Goal: Task Accomplishment & Management: Use online tool/utility

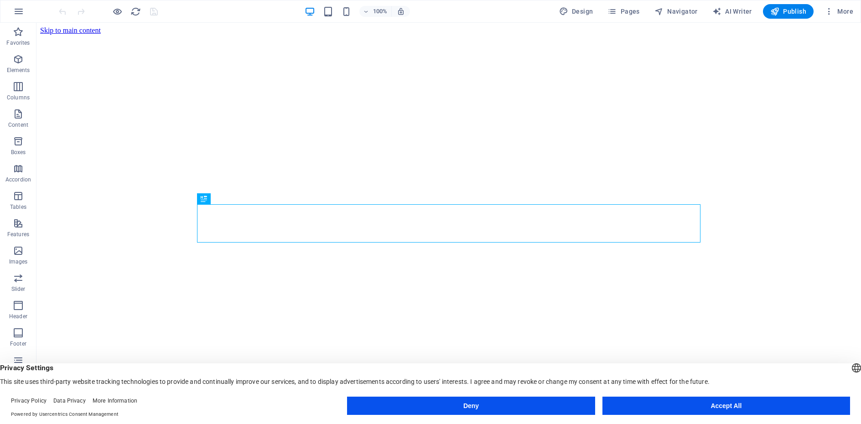
click at [638, 407] on button "Accept All" at bounding box center [725, 406] width 247 height 18
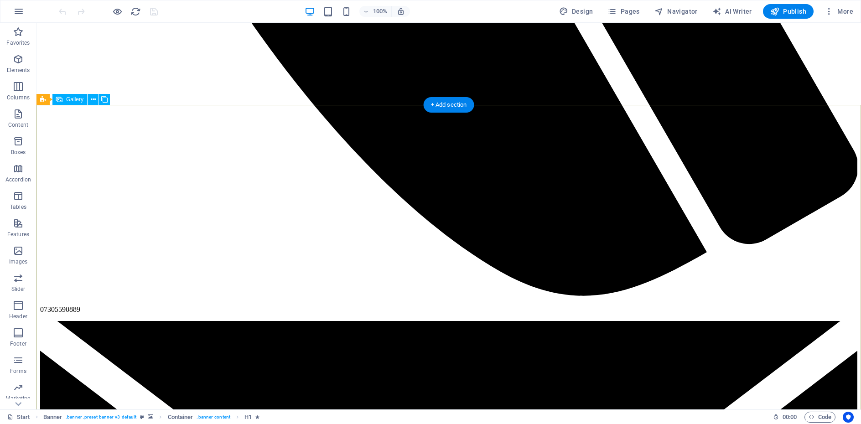
scroll to position [1366, 0]
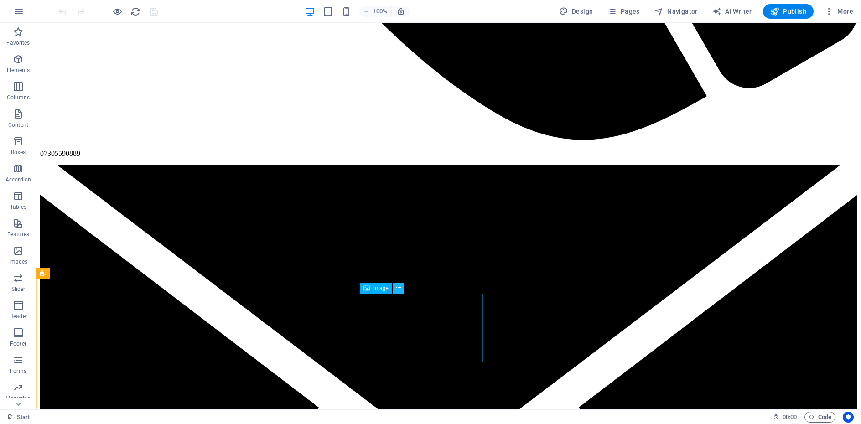
click at [399, 289] on icon at bounding box center [398, 288] width 5 height 10
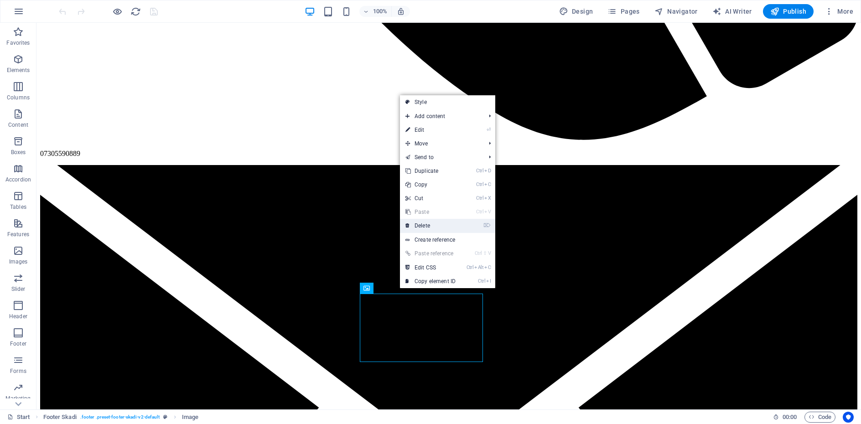
click at [423, 228] on link "⌦ Delete" at bounding box center [430, 226] width 61 height 14
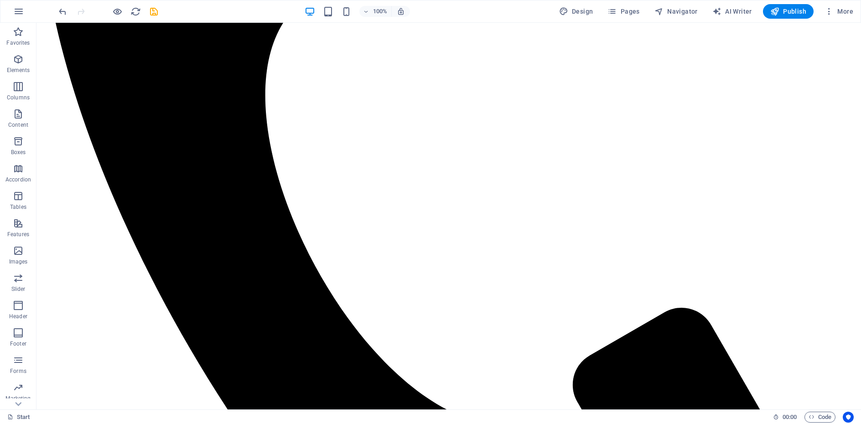
scroll to position [778, 0]
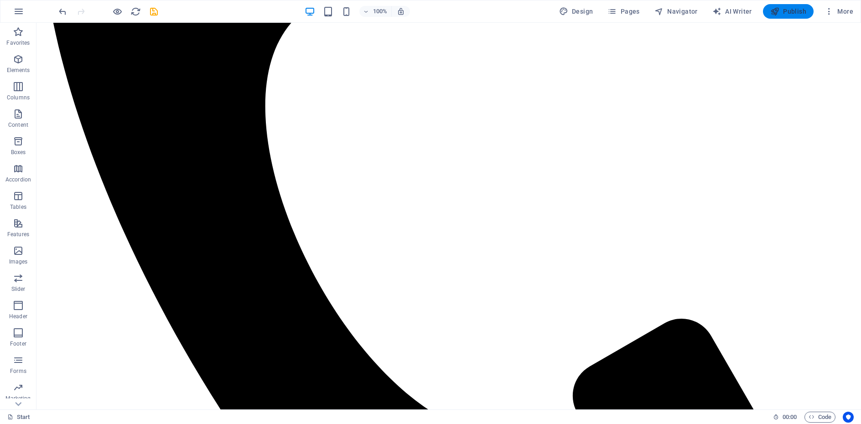
click at [777, 12] on icon "button" at bounding box center [774, 11] width 9 height 9
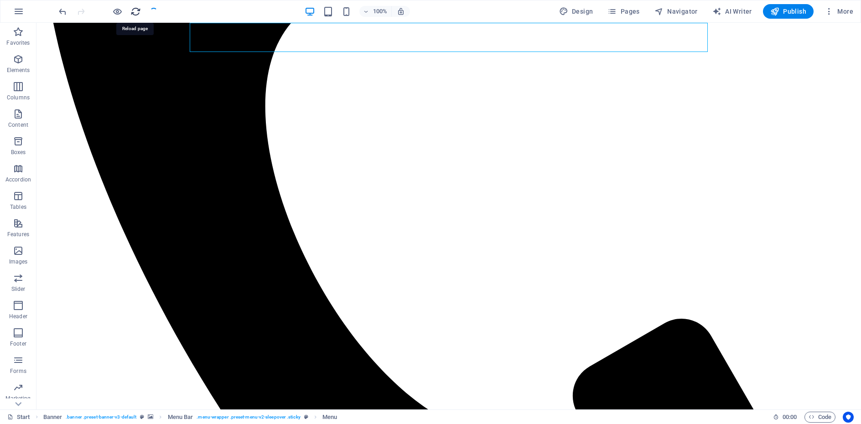
click at [133, 13] on icon "reload" at bounding box center [135, 11] width 10 height 10
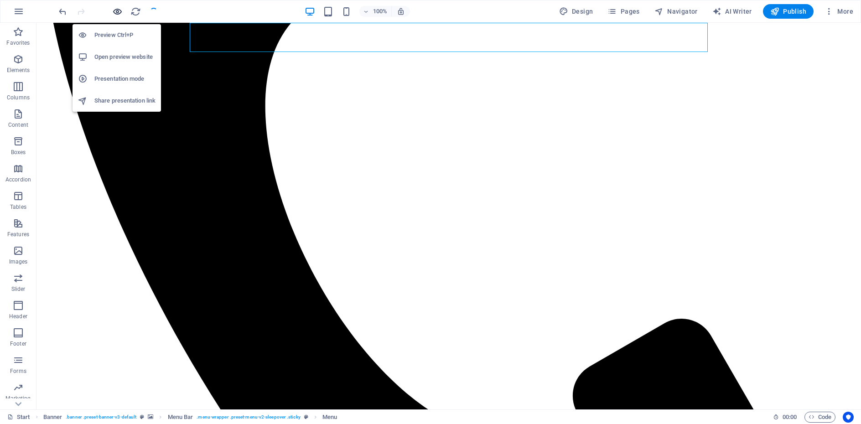
click at [117, 12] on icon "button" at bounding box center [117, 11] width 10 height 10
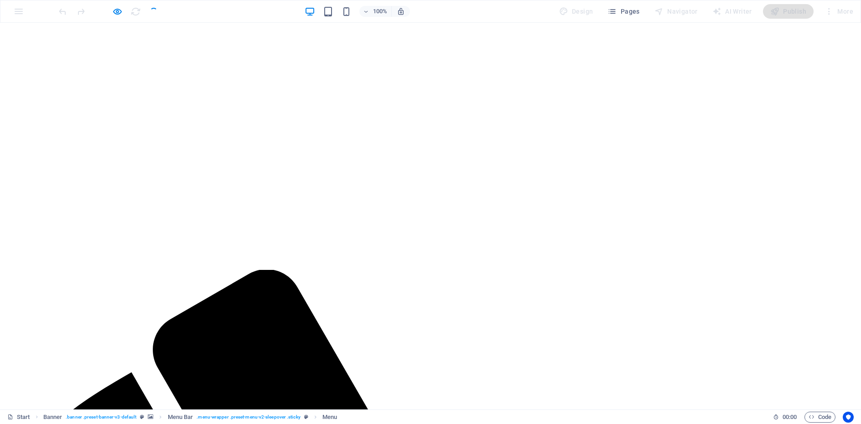
scroll to position [97, 0]
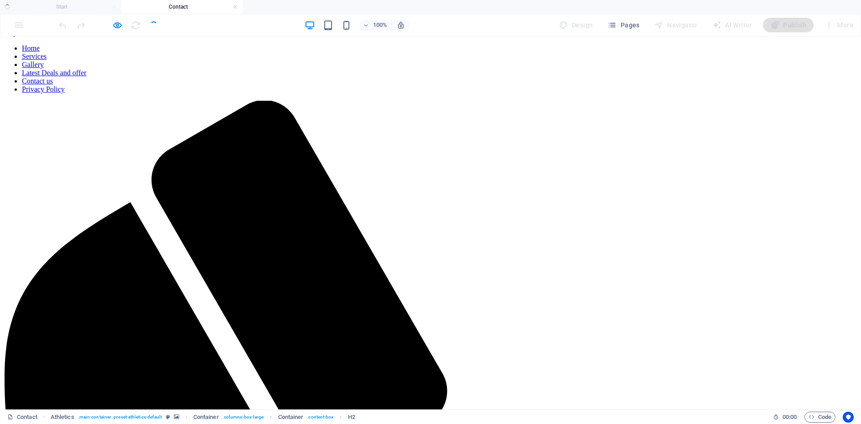
scroll to position [213, 0]
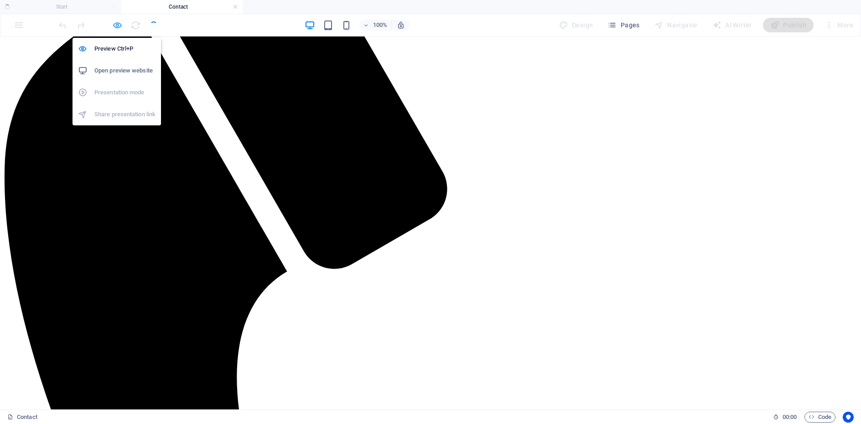
click at [116, 29] on icon "button" at bounding box center [117, 25] width 10 height 10
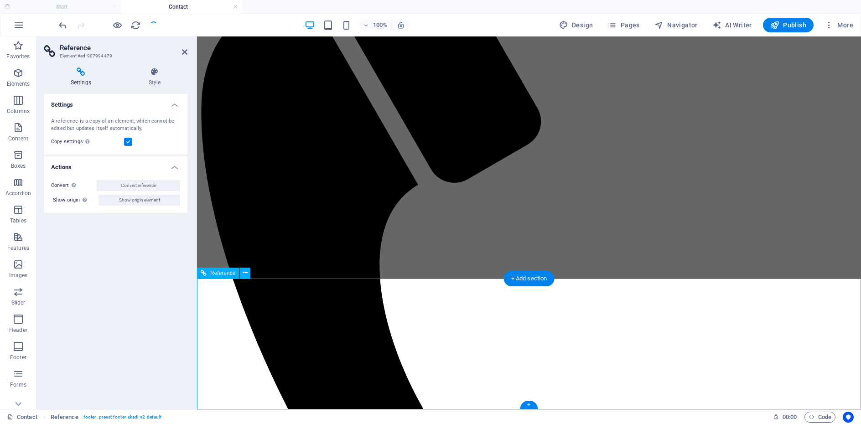
click at [235, 8] on link at bounding box center [234, 7] width 5 height 9
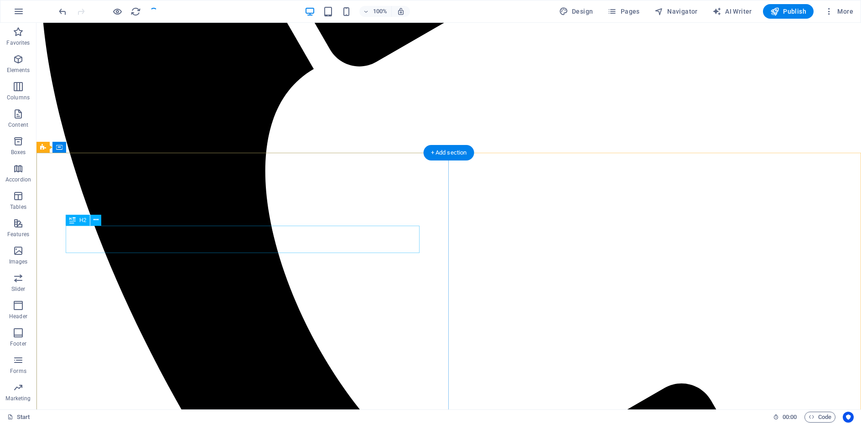
scroll to position [680, 0]
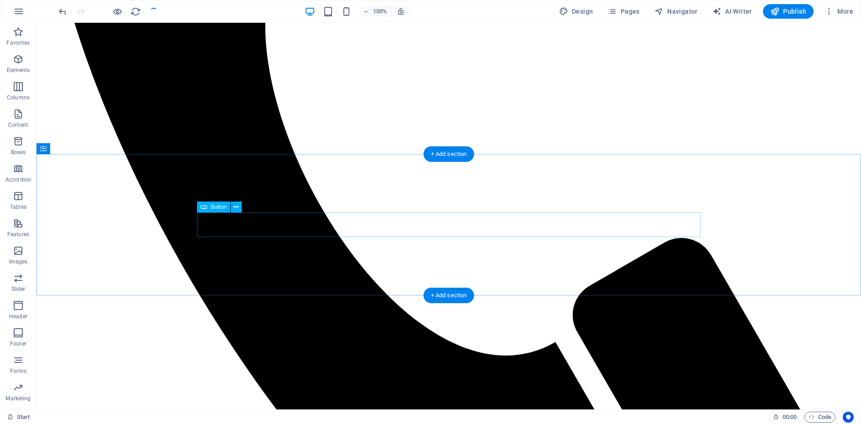
scroll to position [826, 0]
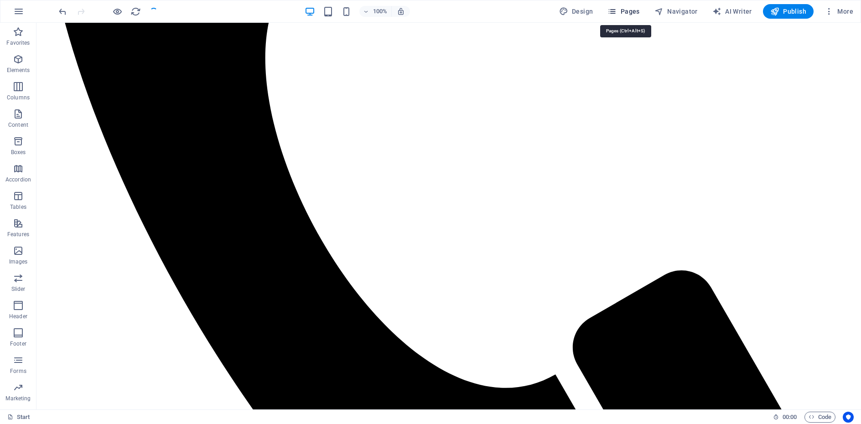
click at [632, 12] on span "Pages" at bounding box center [623, 11] width 32 height 9
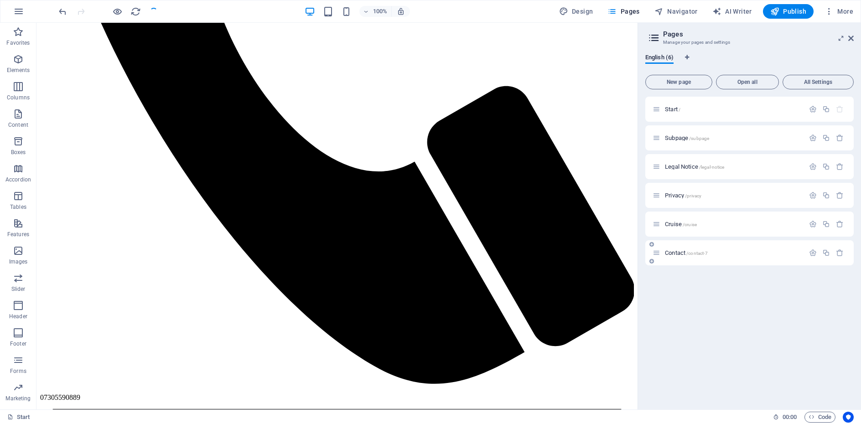
click at [674, 251] on span "Contact /contact-7" at bounding box center [686, 252] width 43 height 7
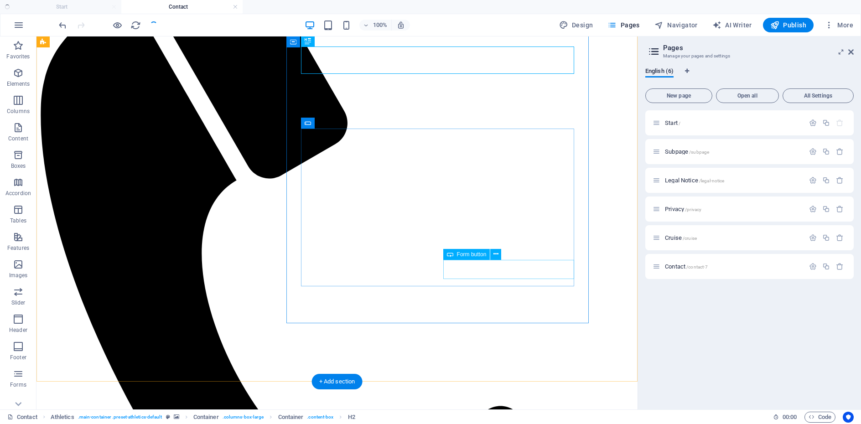
scroll to position [213, 0]
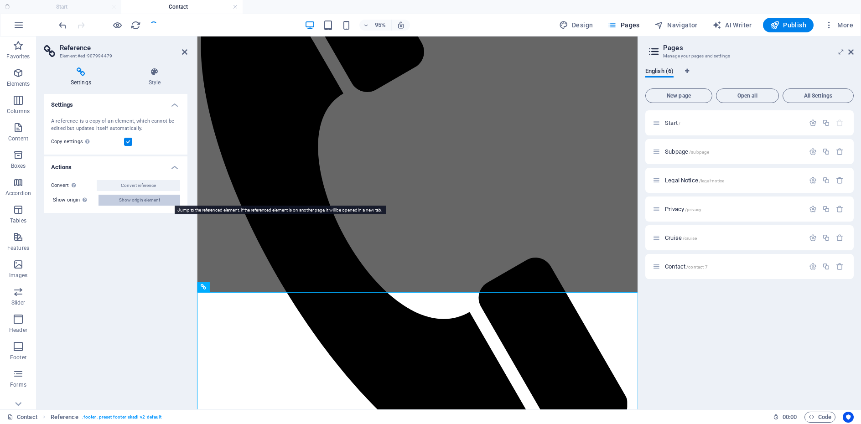
click at [150, 201] on span "Show origin element" at bounding box center [139, 200] width 41 height 11
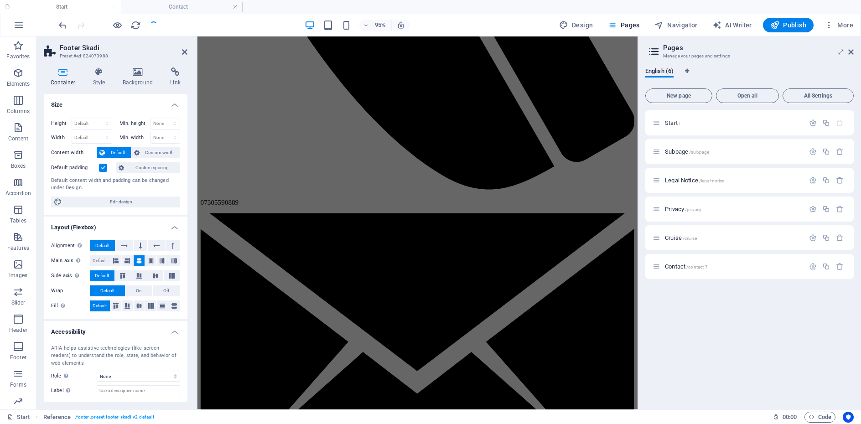
scroll to position [1350, 0]
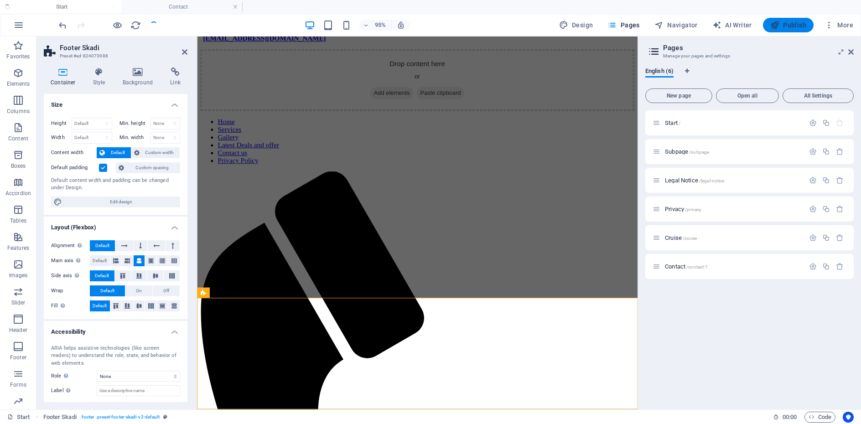
click at [775, 27] on icon "button" at bounding box center [774, 25] width 9 height 9
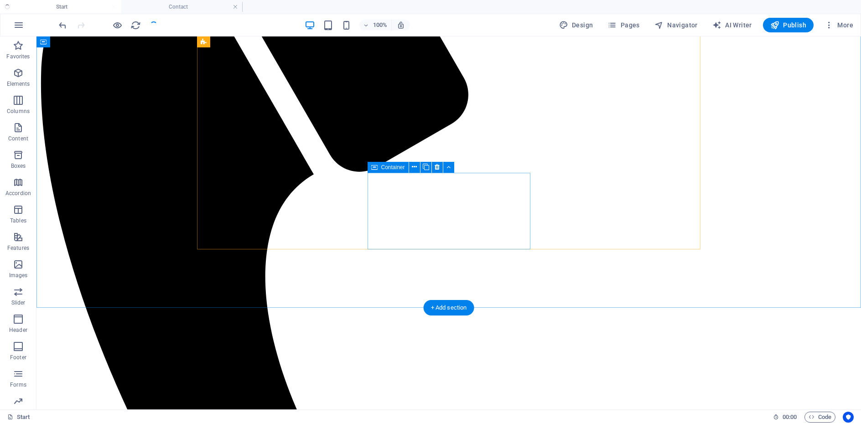
scroll to position [379, 0]
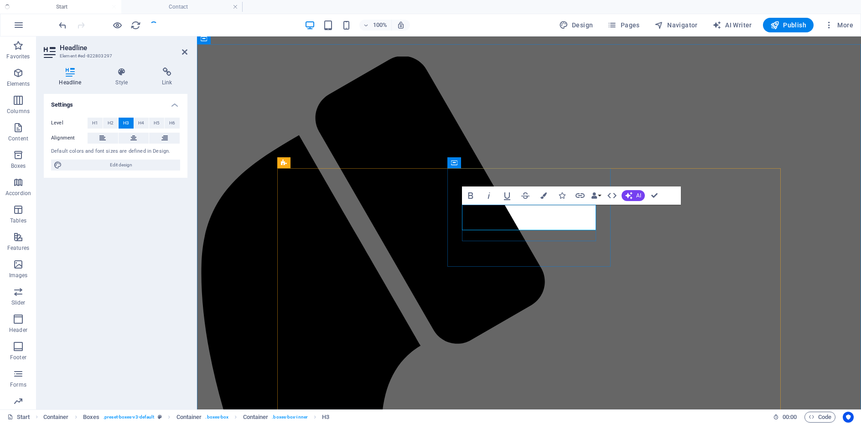
drag, startPoint x: 653, startPoint y: 196, endPoint x: 614, endPoint y: 161, distance: 51.3
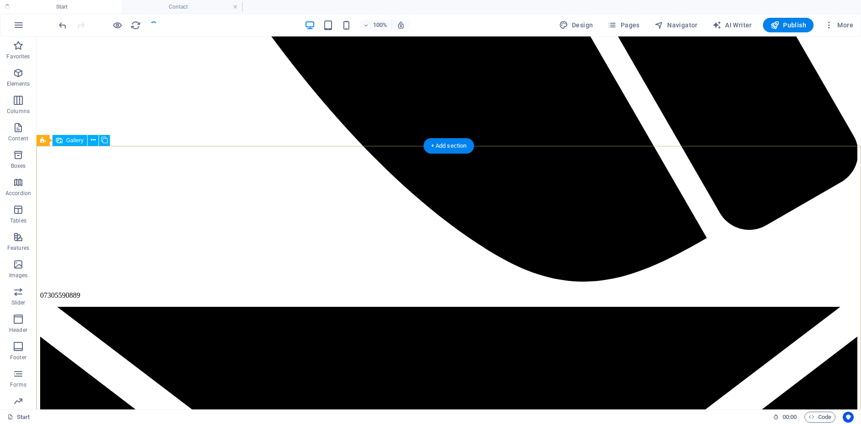
scroll to position [1299, 0]
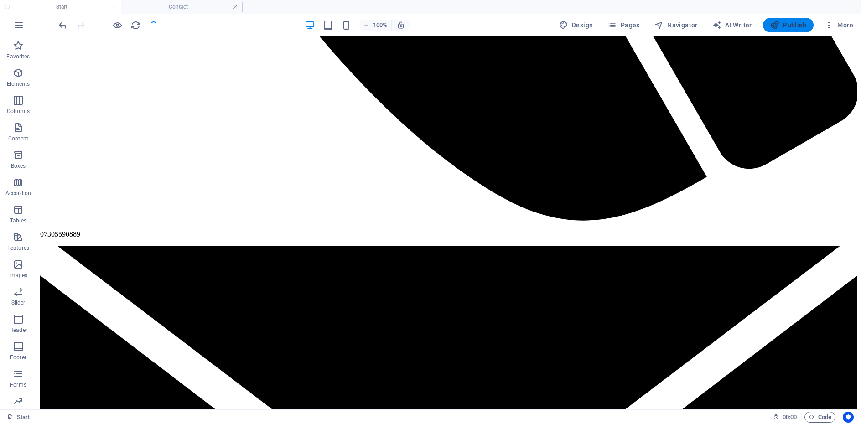
click at [779, 26] on icon "button" at bounding box center [774, 25] width 9 height 9
